Goal: Transaction & Acquisition: Download file/media

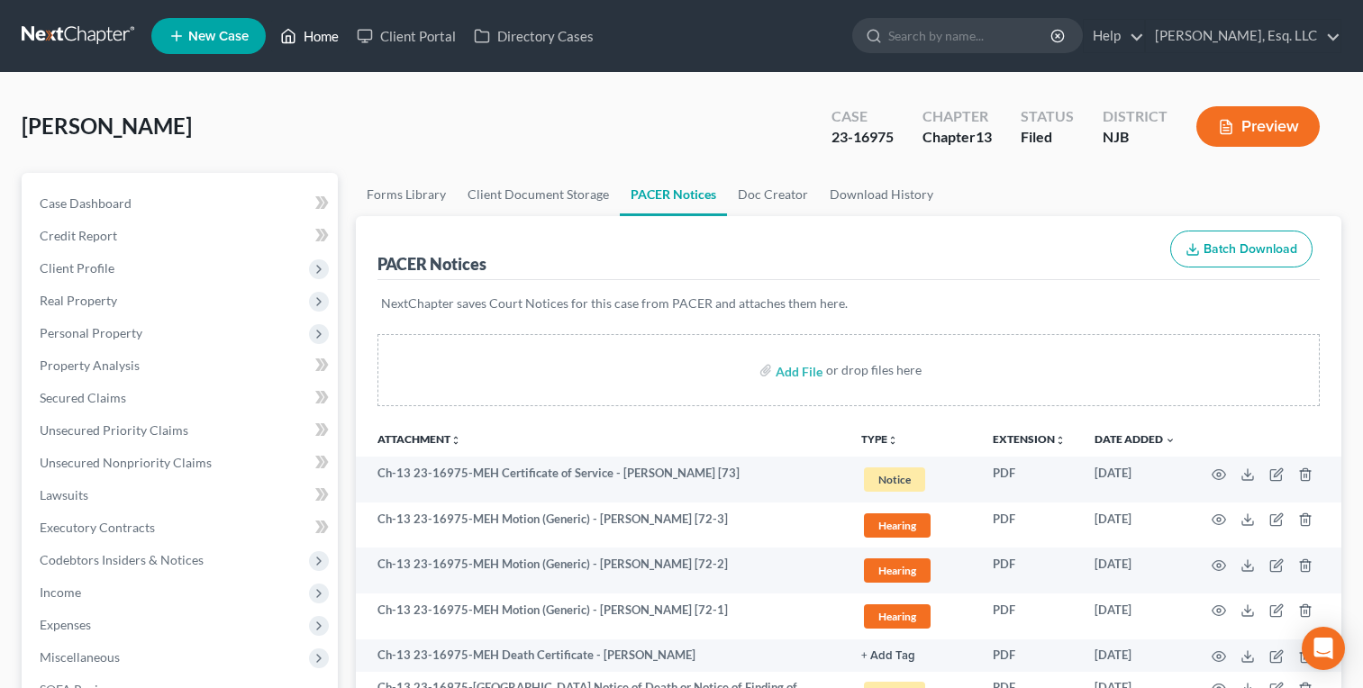
click at [304, 49] on link "Home" at bounding box center [309, 36] width 77 height 32
click at [313, 23] on link "Home" at bounding box center [309, 36] width 77 height 32
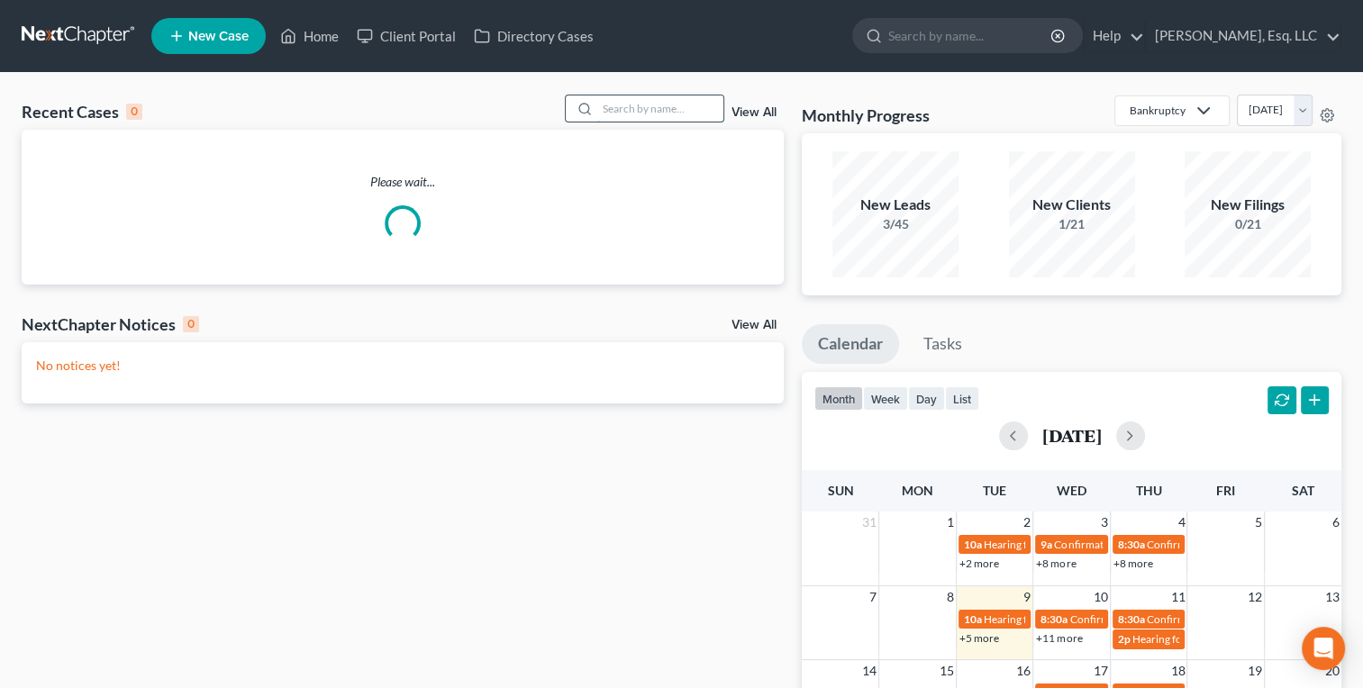
click at [634, 104] on input "search" at bounding box center [660, 108] width 126 height 26
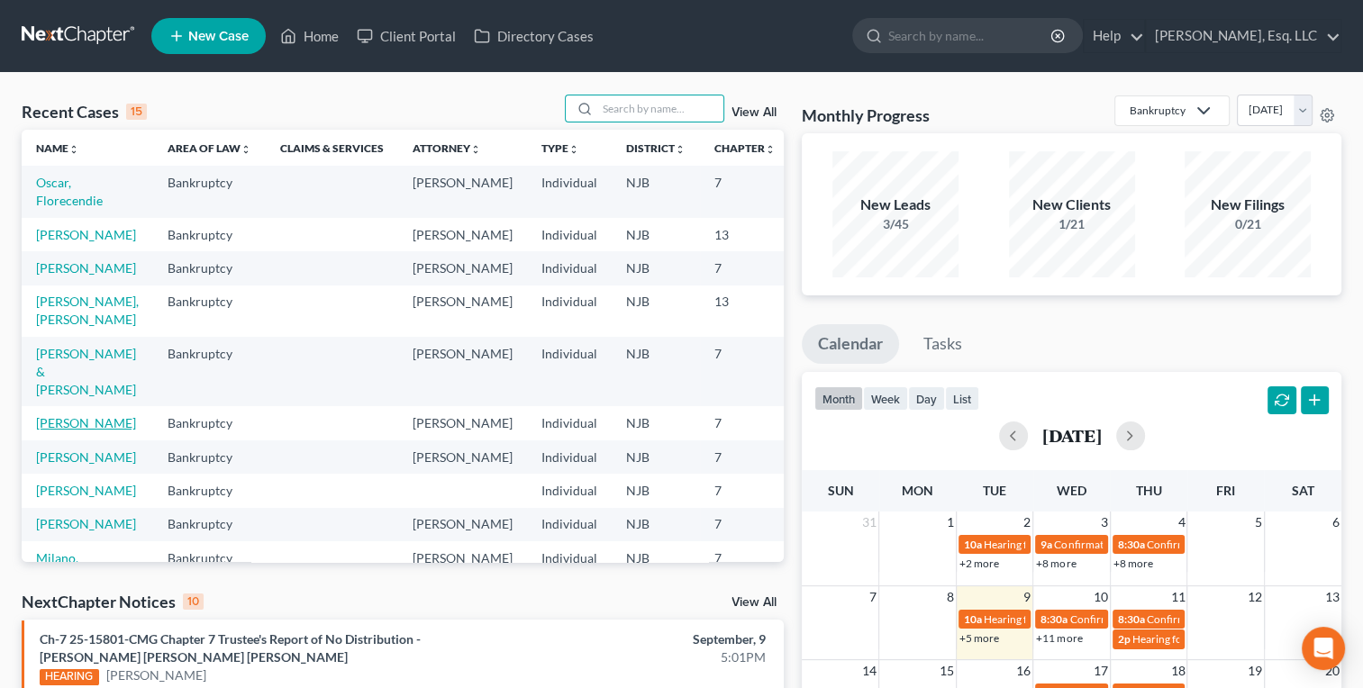
click at [73, 431] on link "[PERSON_NAME]" at bounding box center [86, 422] width 100 height 15
select select "4"
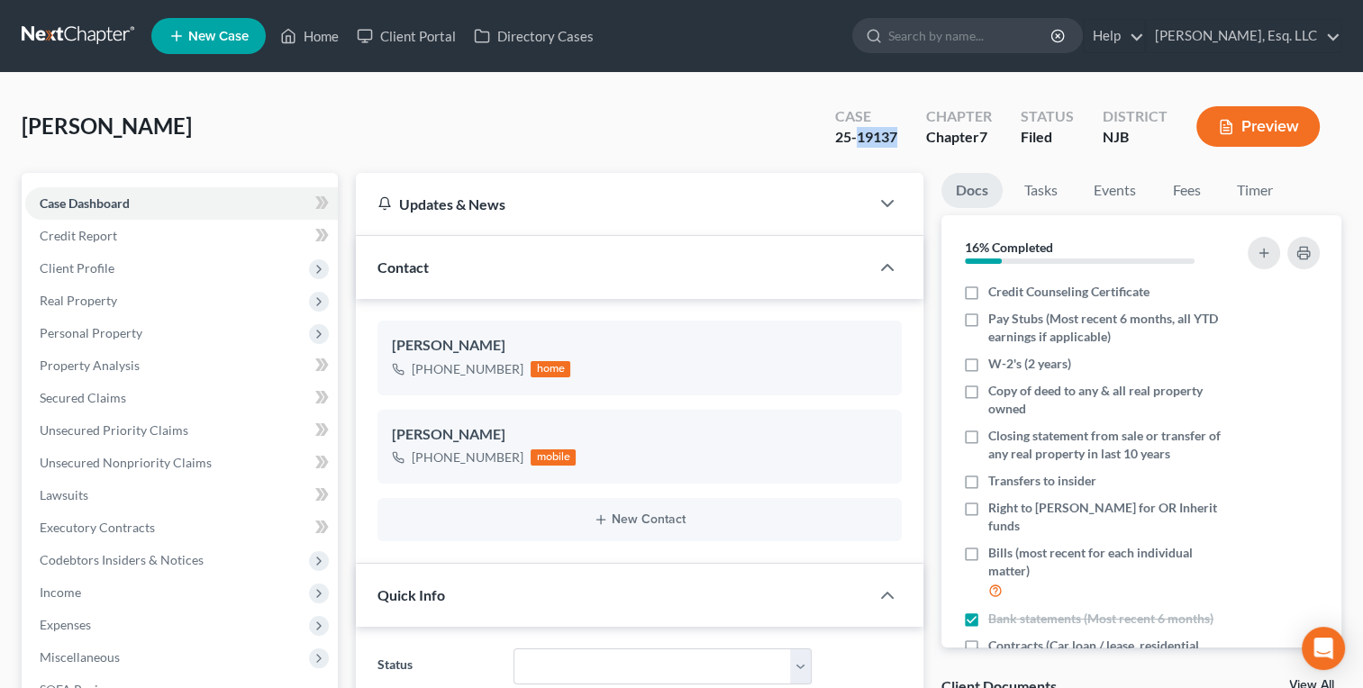
copy div "19137"
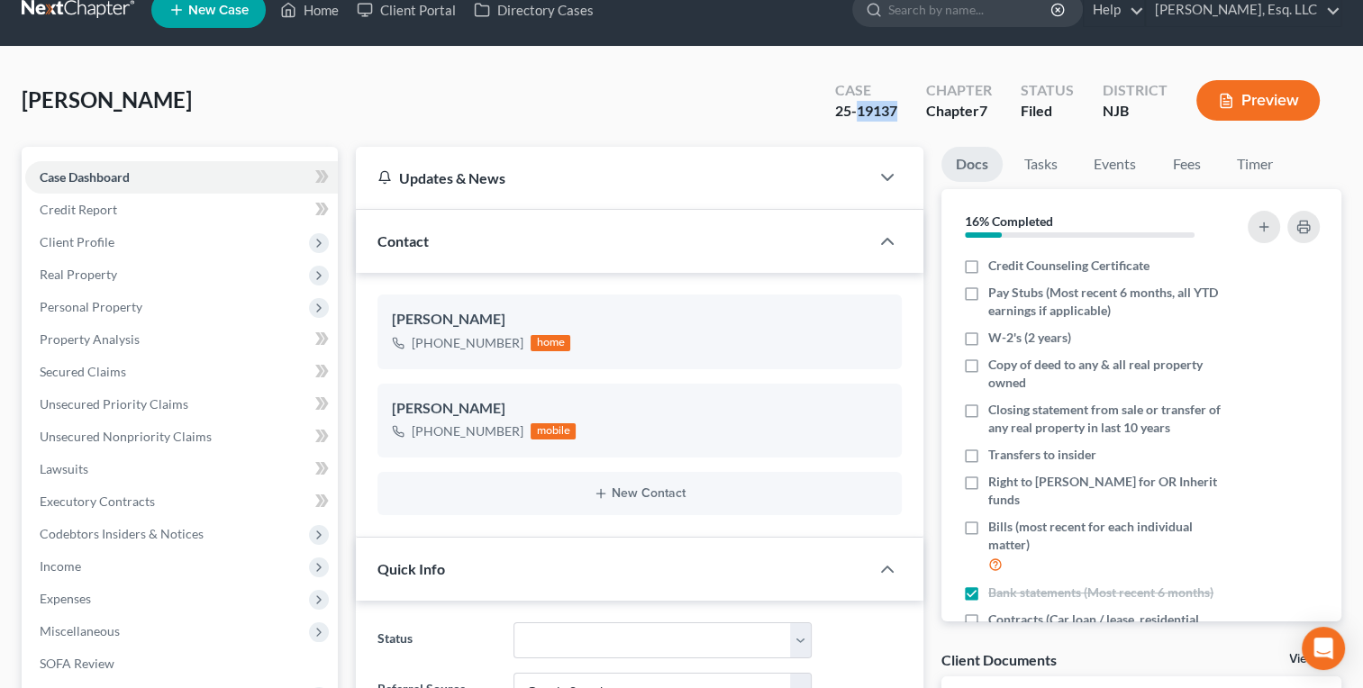
scroll to position [43, 0]
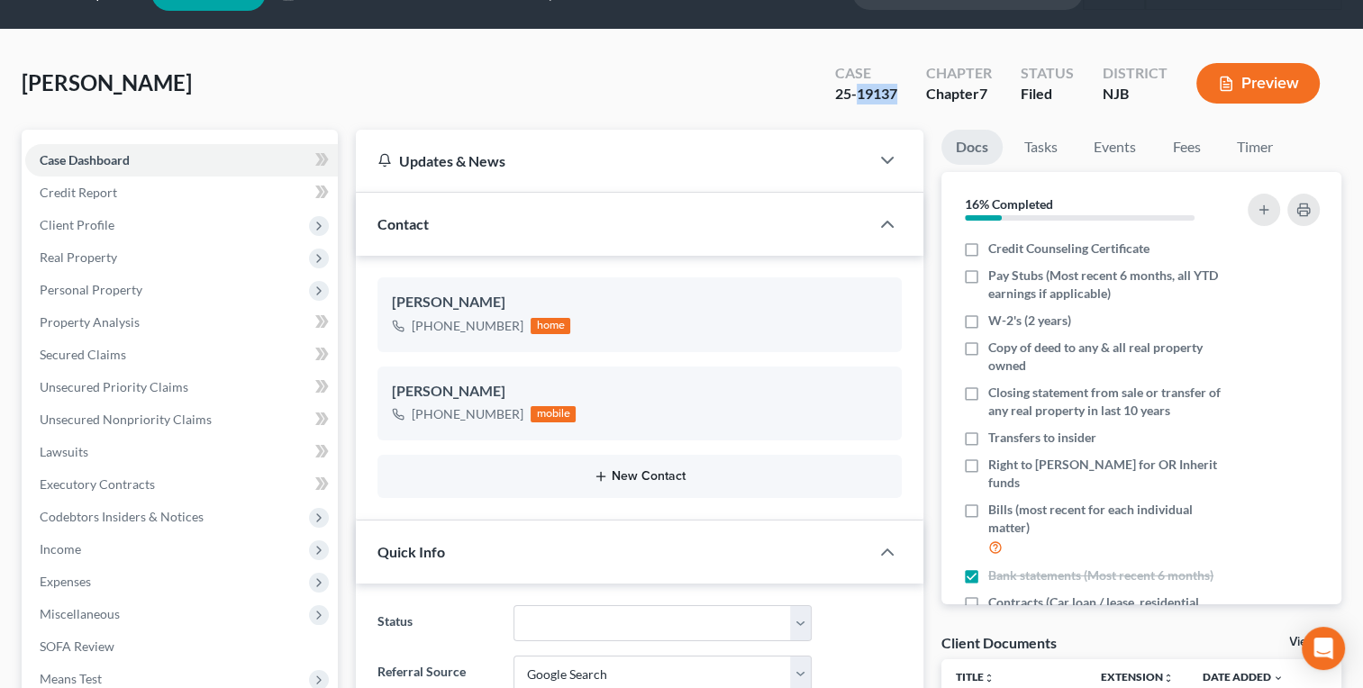
click at [534, 469] on button "New Contact" at bounding box center [639, 476] width 495 height 14
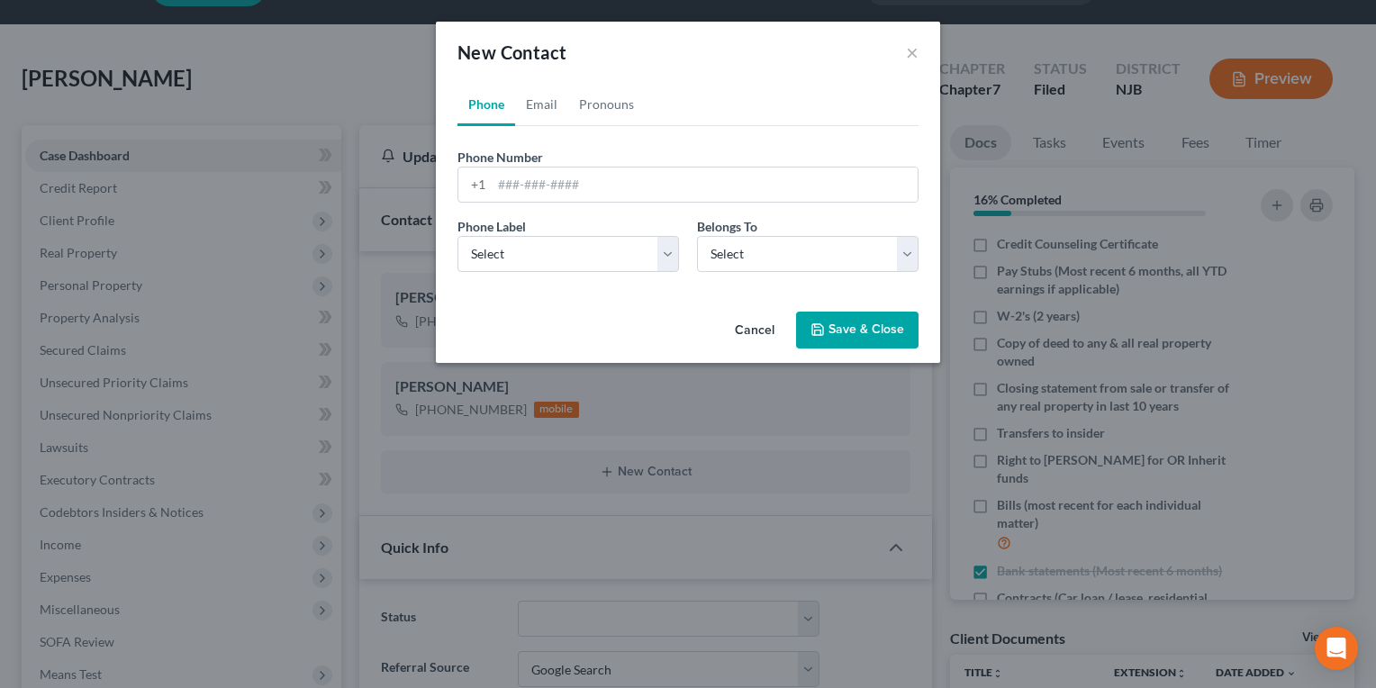
click at [755, 334] on button "Cancel" at bounding box center [755, 331] width 68 height 36
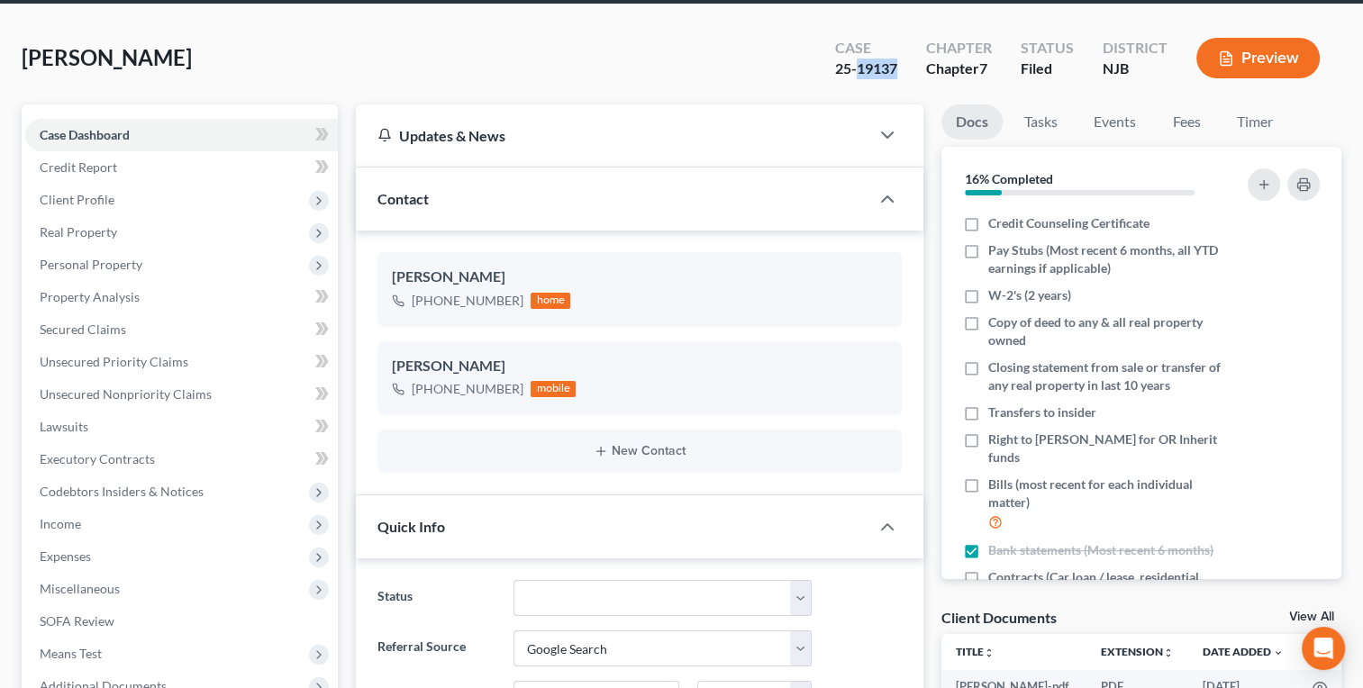
scroll to position [72, 0]
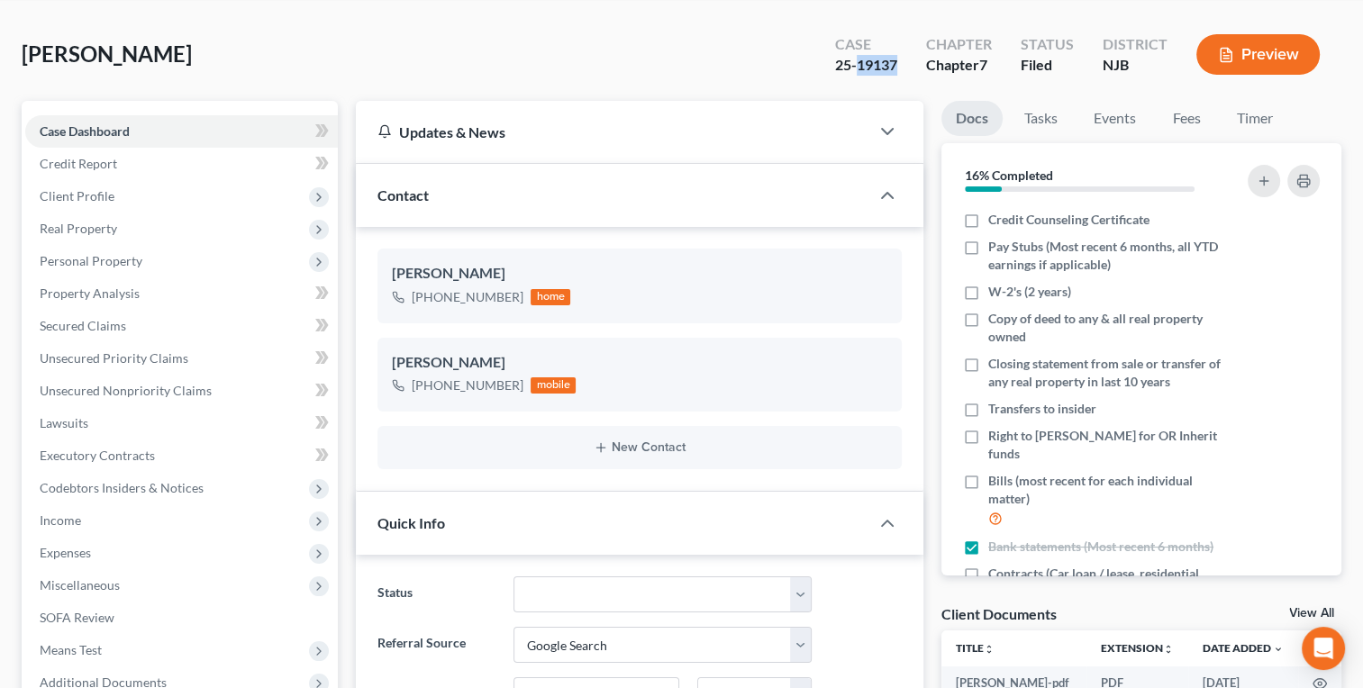
click at [637, 54] on div "[PERSON_NAME] Upgraded Case 25-19137 Chapter Chapter 7 Status [GEOGRAPHIC_DATA]…" at bounding box center [682, 62] width 1320 height 78
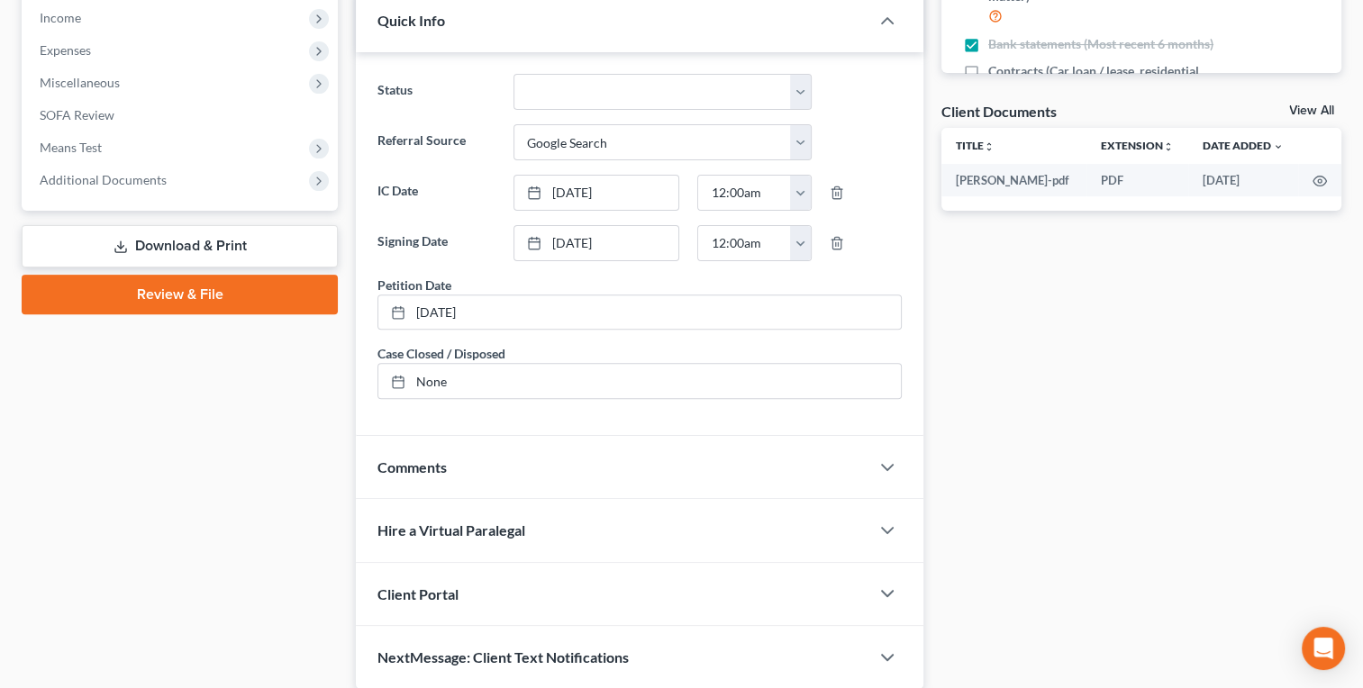
scroll to position [577, 0]
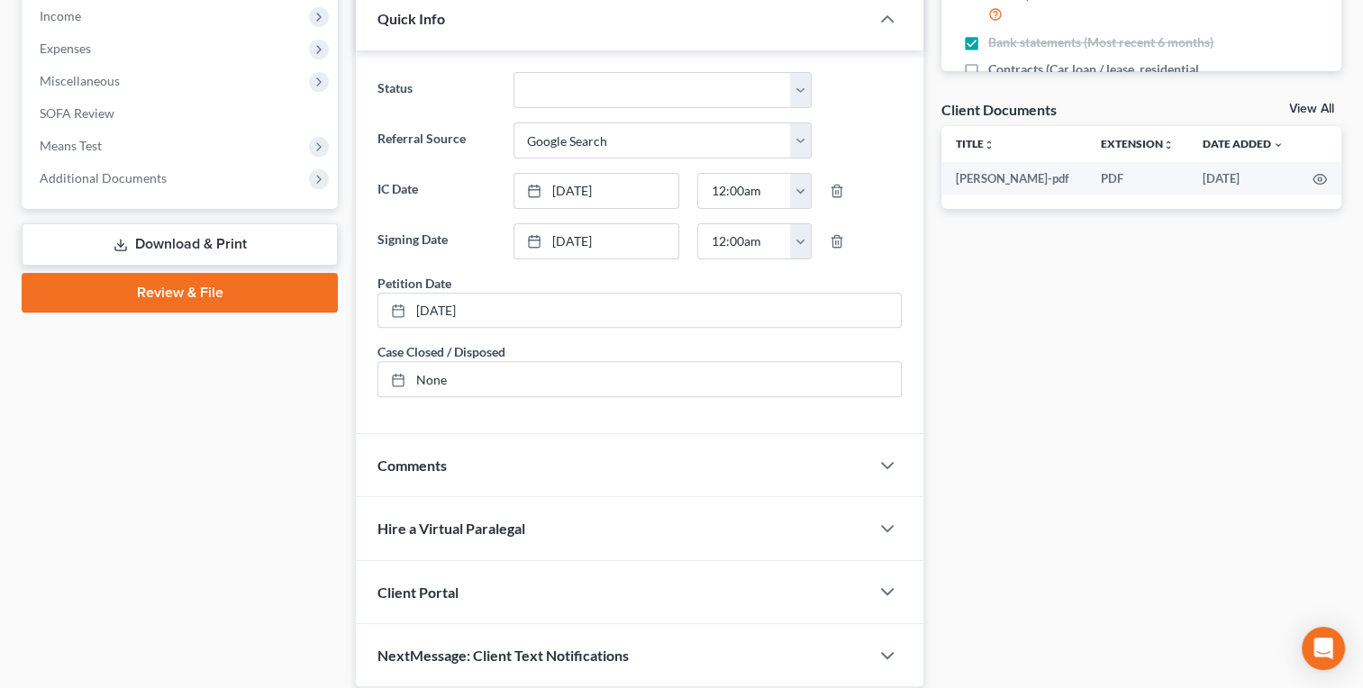
click at [135, 177] on span "Additional Documents" at bounding box center [103, 177] width 127 height 15
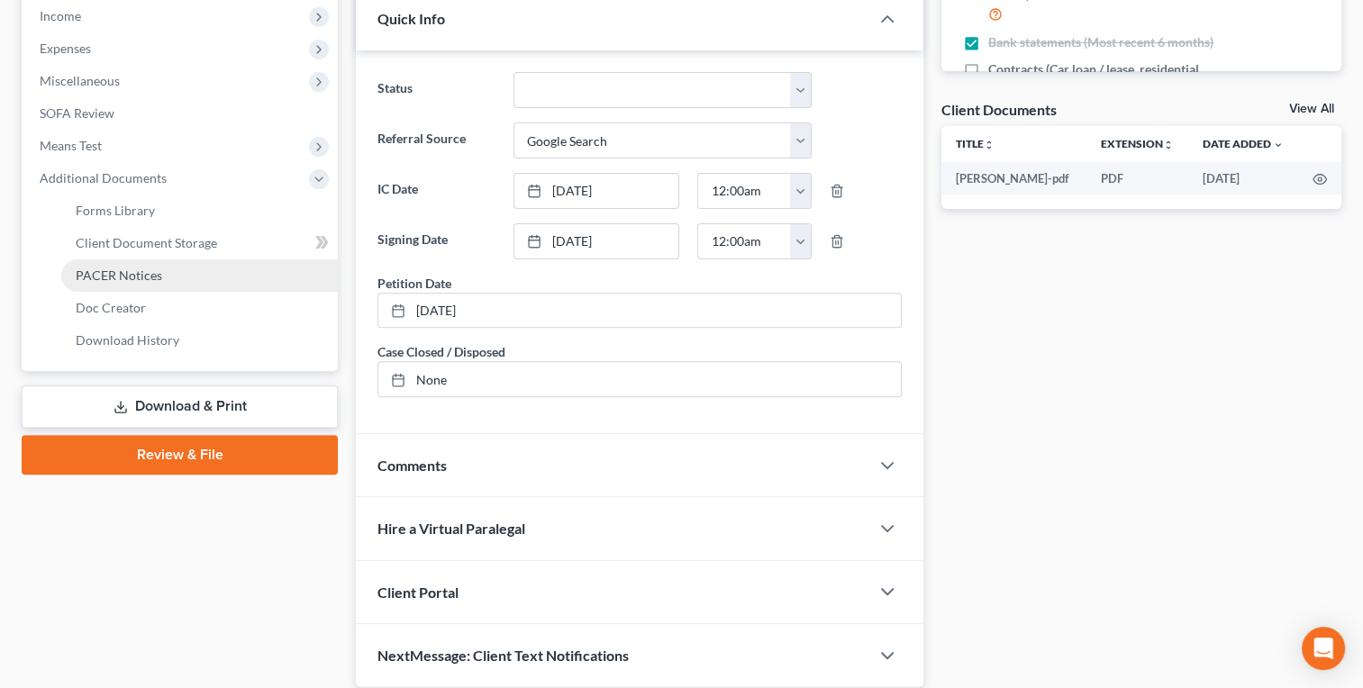
click at [142, 277] on span "PACER Notices" at bounding box center [119, 275] width 86 height 15
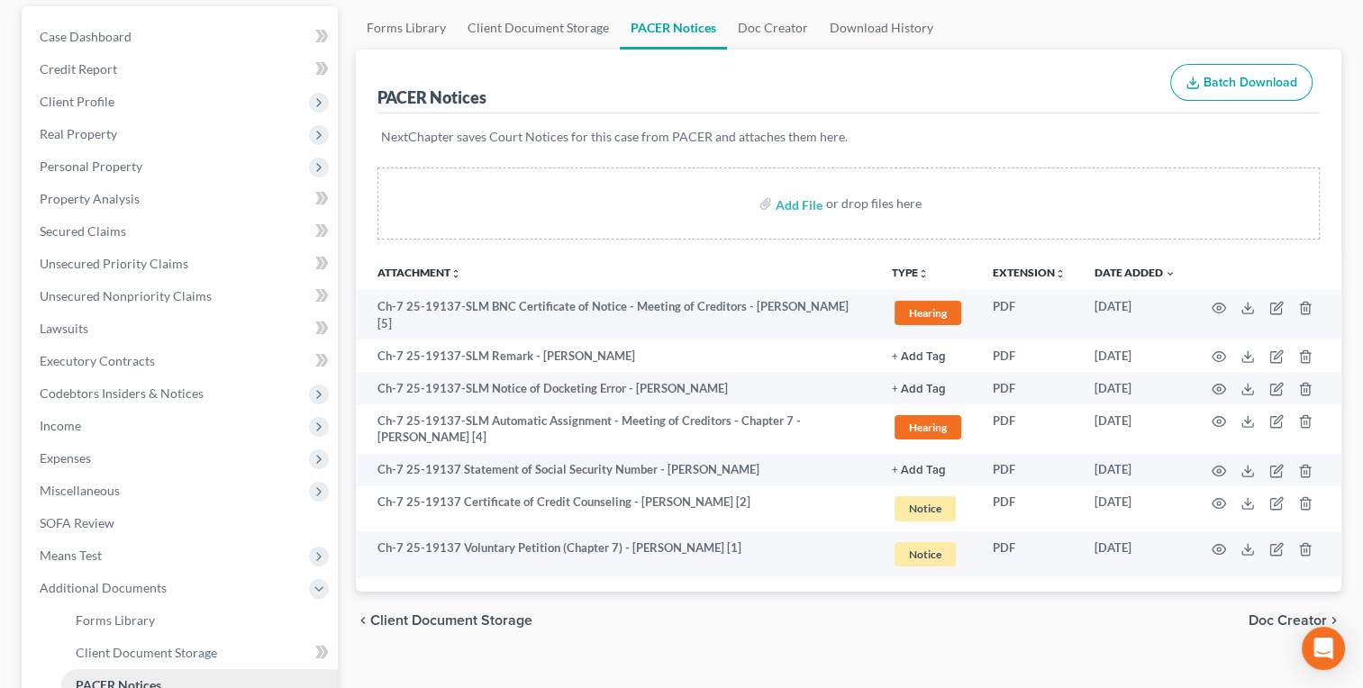
scroll to position [430, 0]
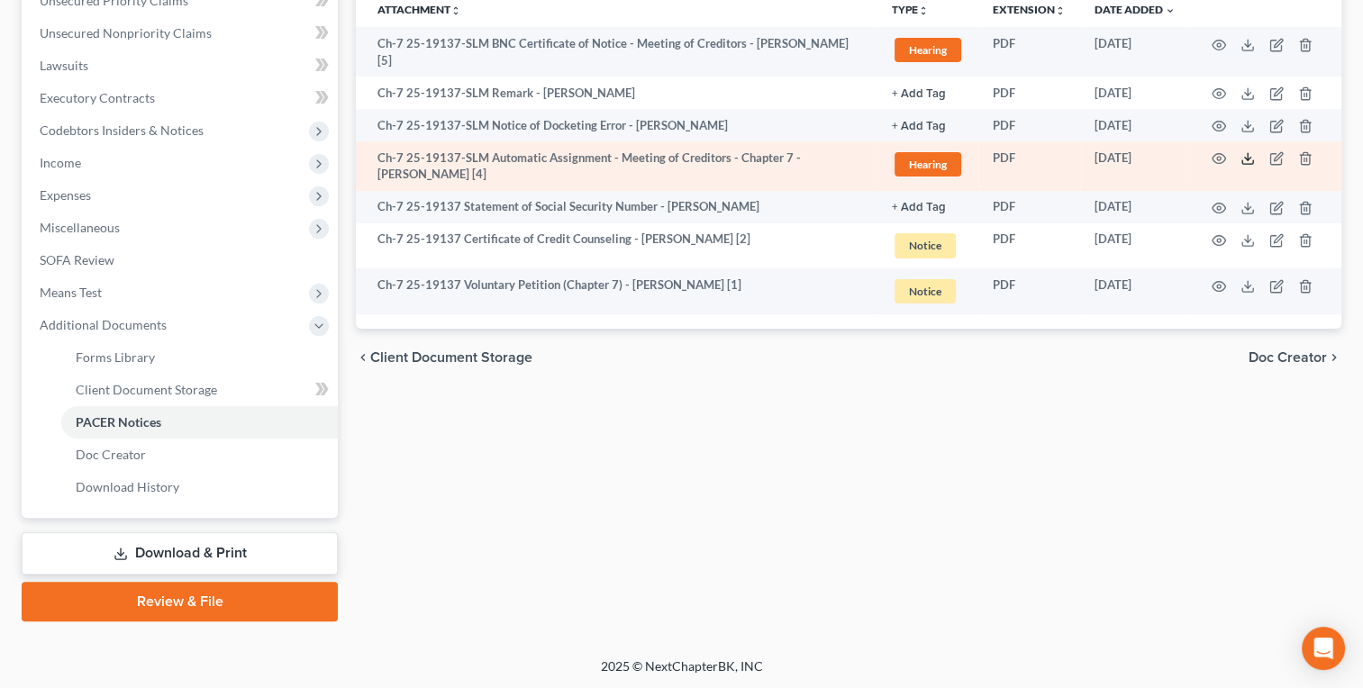
click at [1248, 154] on line at bounding box center [1248, 156] width 0 height 7
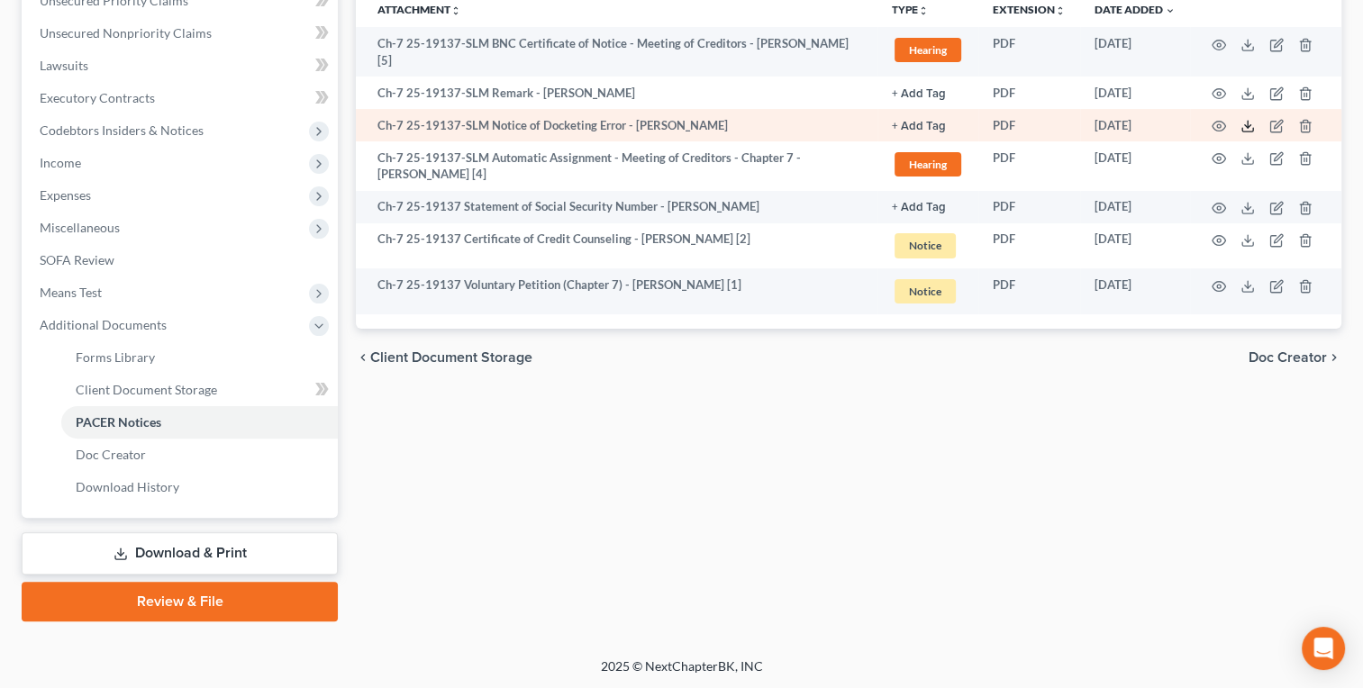
click at [1248, 123] on line at bounding box center [1248, 124] width 0 height 7
